Goal: Information Seeking & Learning: Learn about a topic

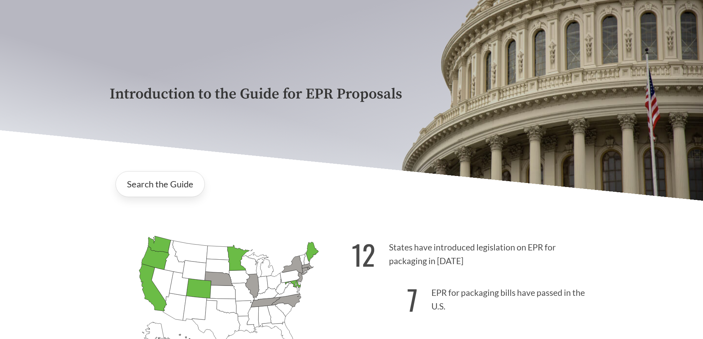
scroll to position [111, 0]
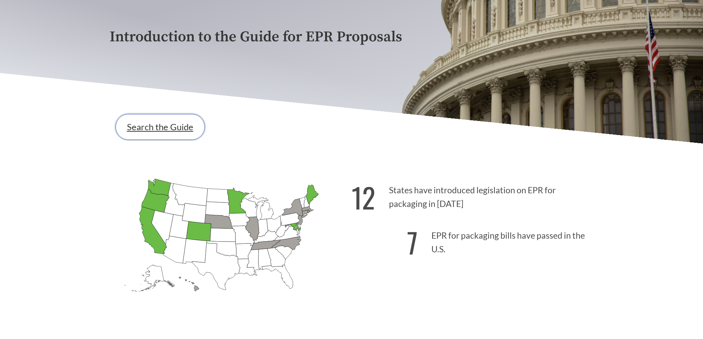
click at [150, 127] on link "Search the Guide" at bounding box center [159, 127] width 89 height 26
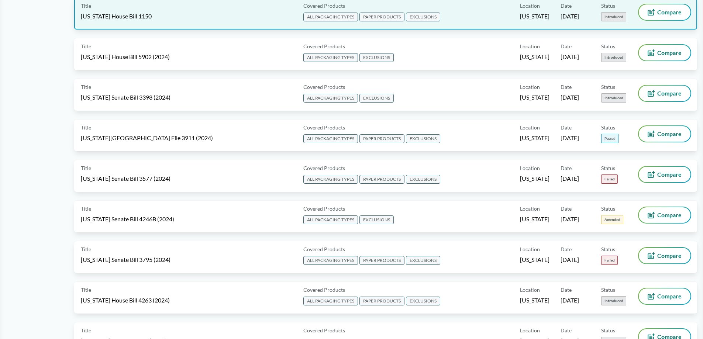
scroll to position [1033, 0]
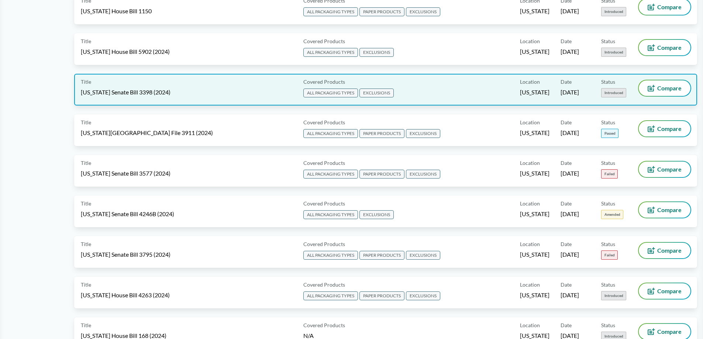
click at [187, 92] on div "Title [US_STATE] Senate Bill 3398 (2024)" at bounding box center [190, 89] width 219 height 18
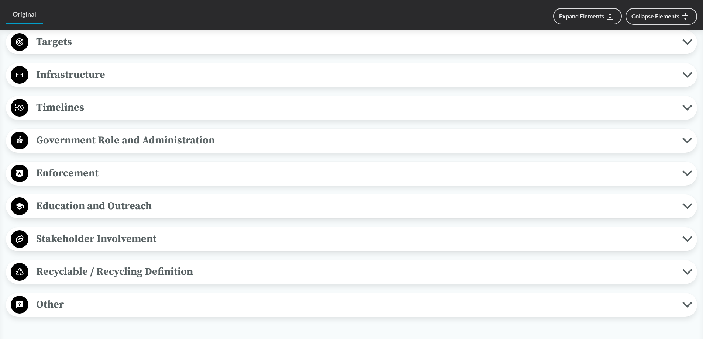
scroll to position [545, 0]
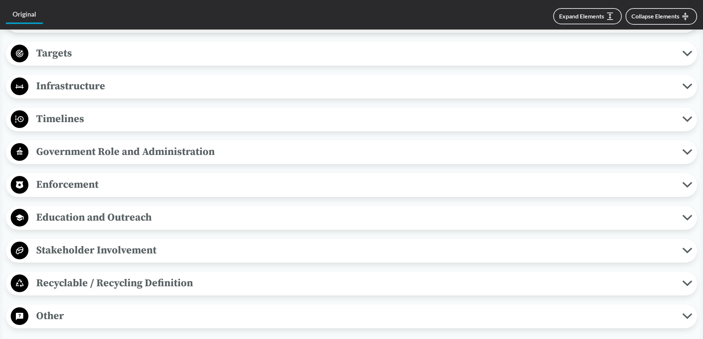
click at [58, 118] on span "Timelines" at bounding box center [355, 119] width 654 height 17
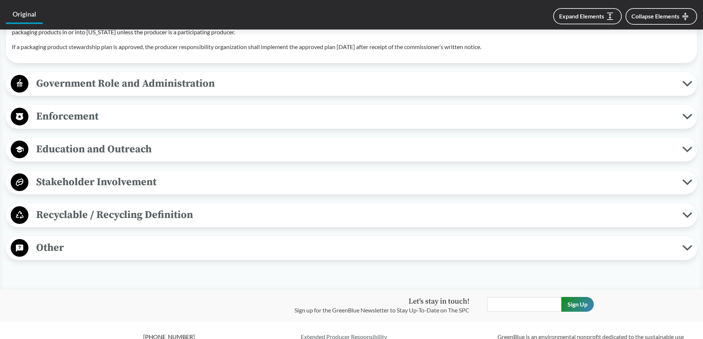
scroll to position [729, 0]
click at [88, 115] on span "Enforcement" at bounding box center [355, 115] width 654 height 17
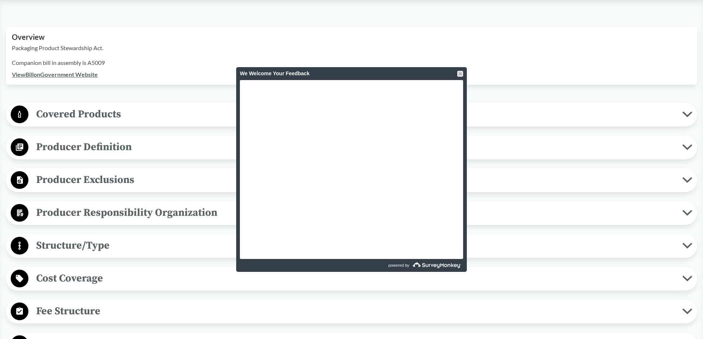
scroll to position [221, 0]
click at [459, 72] on div at bounding box center [460, 74] width 6 height 6
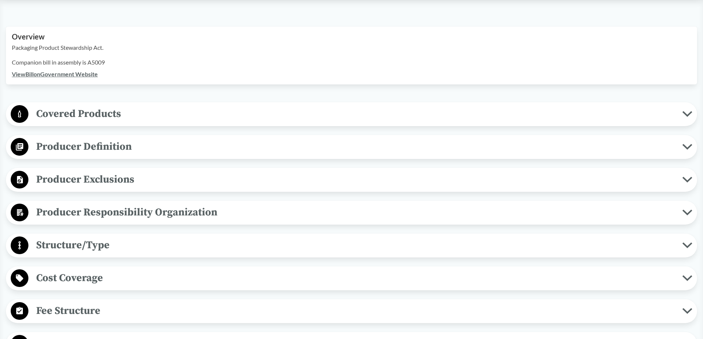
click at [71, 142] on span "Producer Definition" at bounding box center [355, 146] width 654 height 17
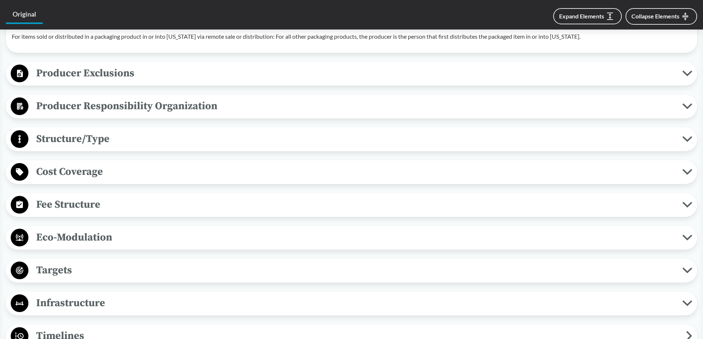
scroll to position [516, 0]
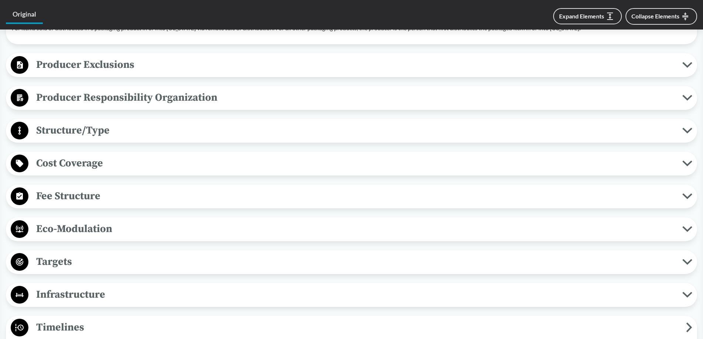
click at [101, 66] on span "Producer Exclusions" at bounding box center [355, 64] width 654 height 17
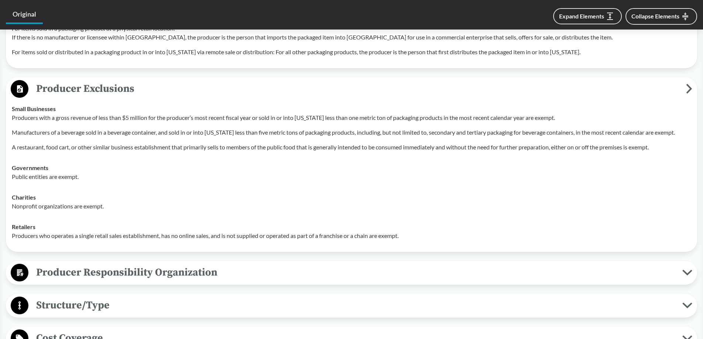
scroll to position [480, 0]
